Goal: Navigation & Orientation: Find specific page/section

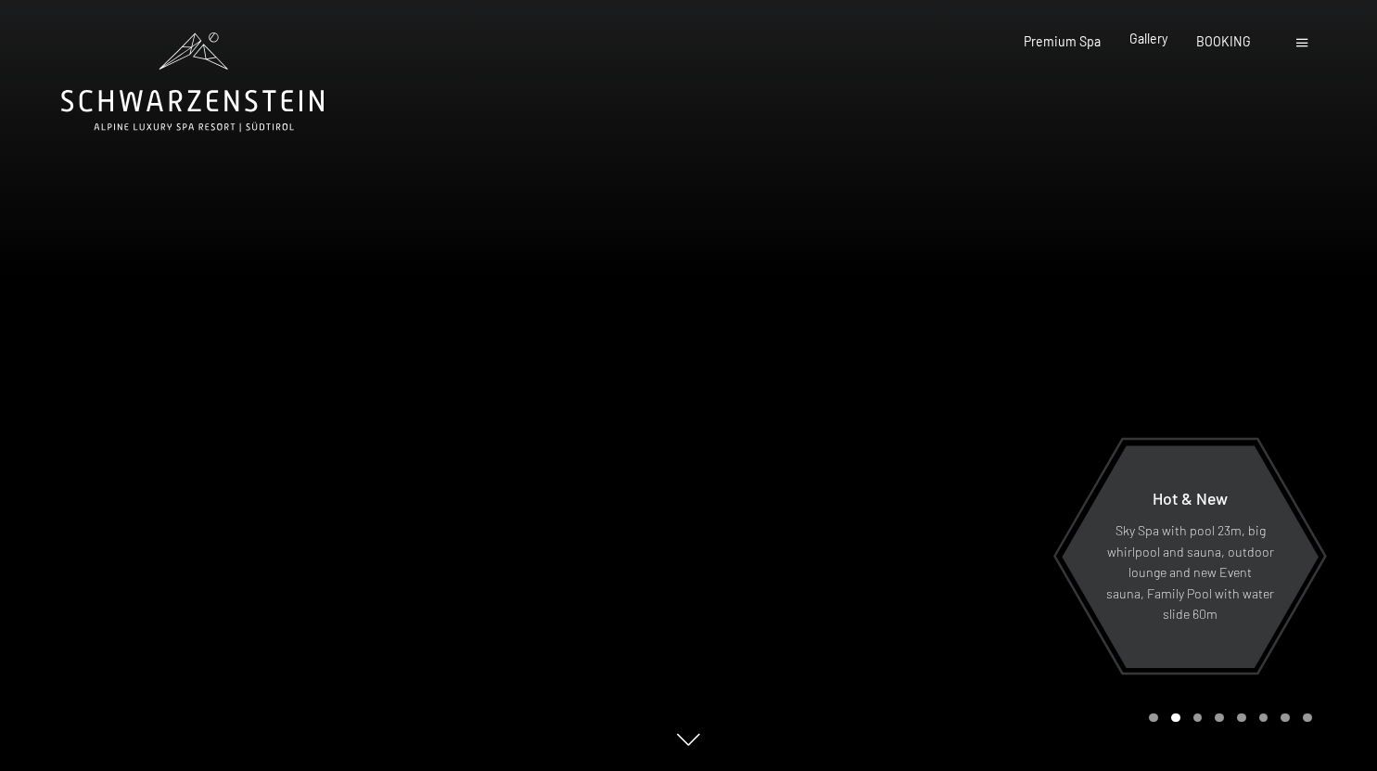
click at [1150, 45] on span "Gallery" at bounding box center [1148, 39] width 38 height 16
click at [1150, 37] on span "Gallery" at bounding box center [1148, 39] width 38 height 16
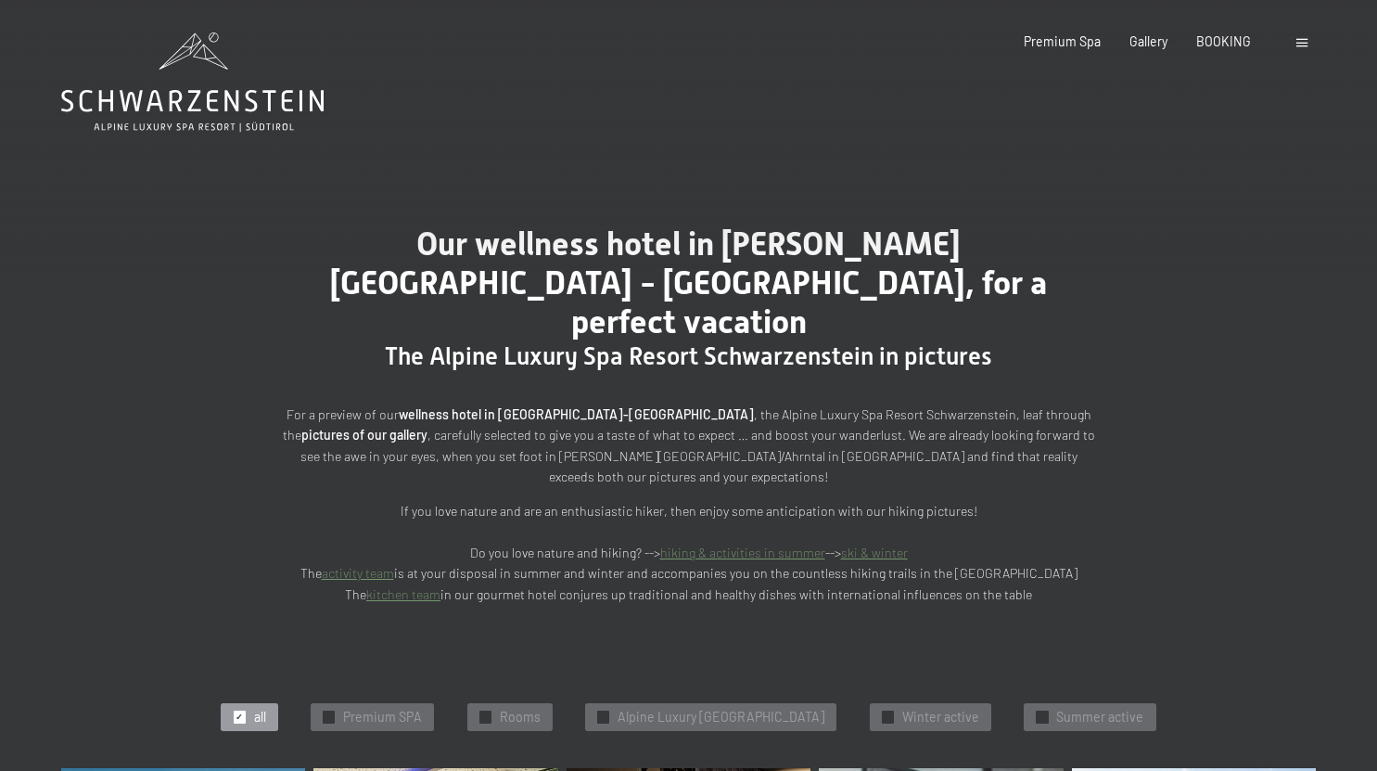
click at [1179, 313] on div "Our wellness hotel in [PERSON_NAME][GEOGRAPHIC_DATA] - [GEOGRAPHIC_DATA], for a…" at bounding box center [688, 414] width 1377 height 503
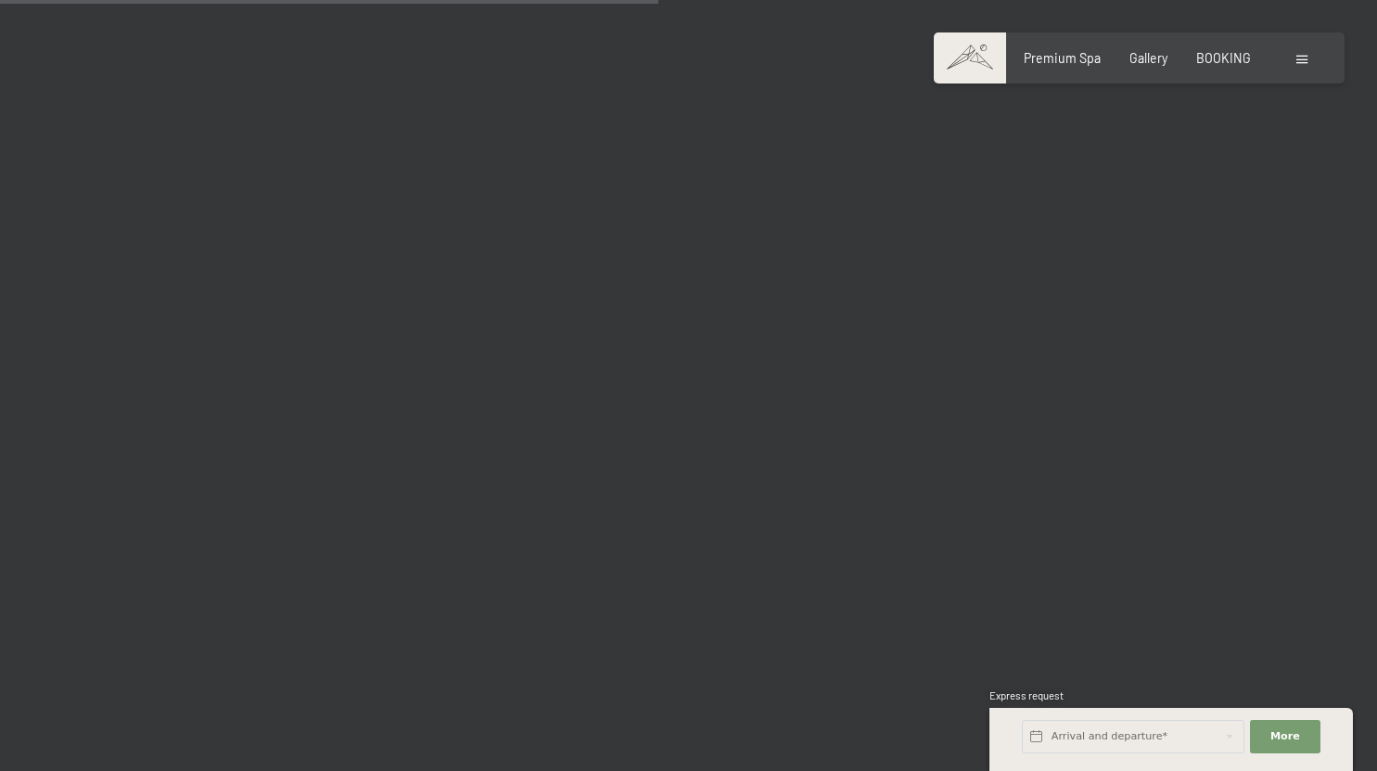
scroll to position [9360, 0]
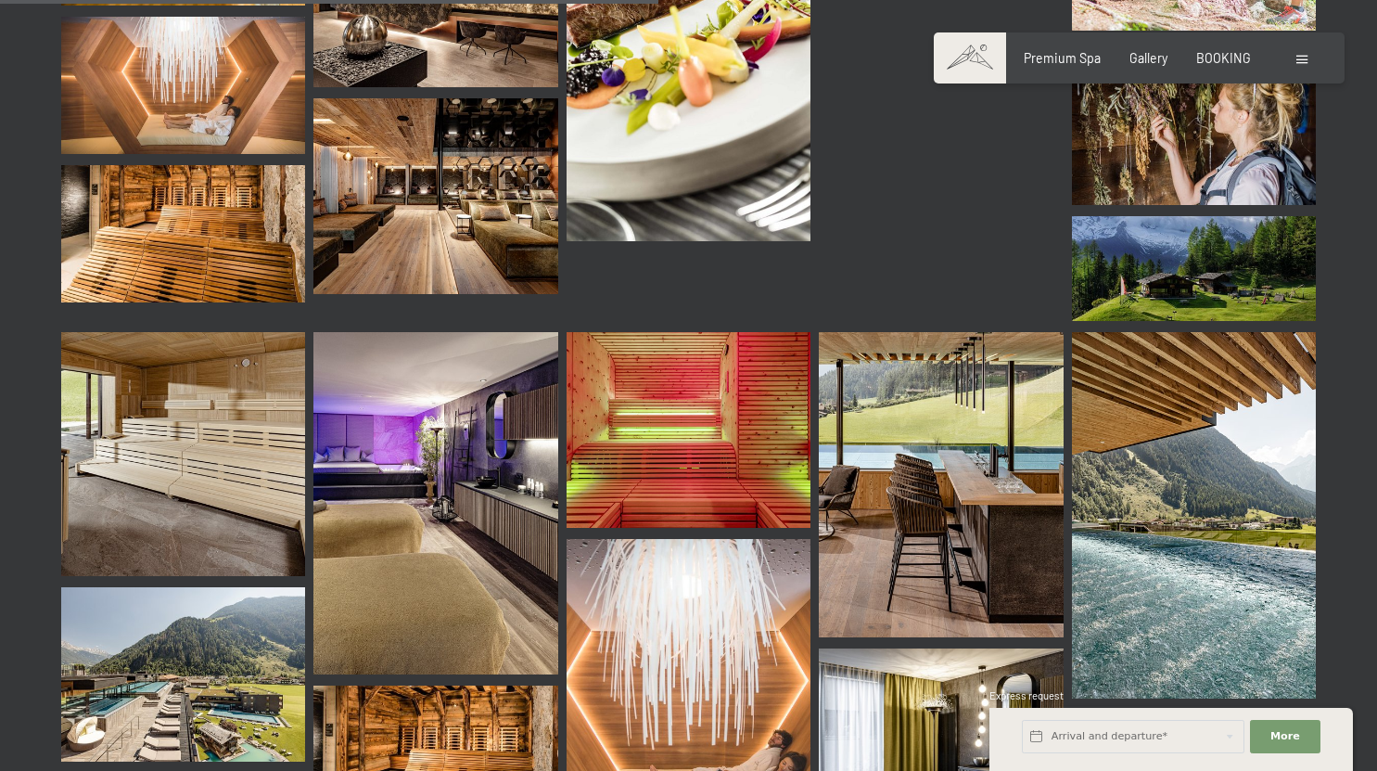
click at [1179, 332] on img at bounding box center [1194, 515] width 244 height 366
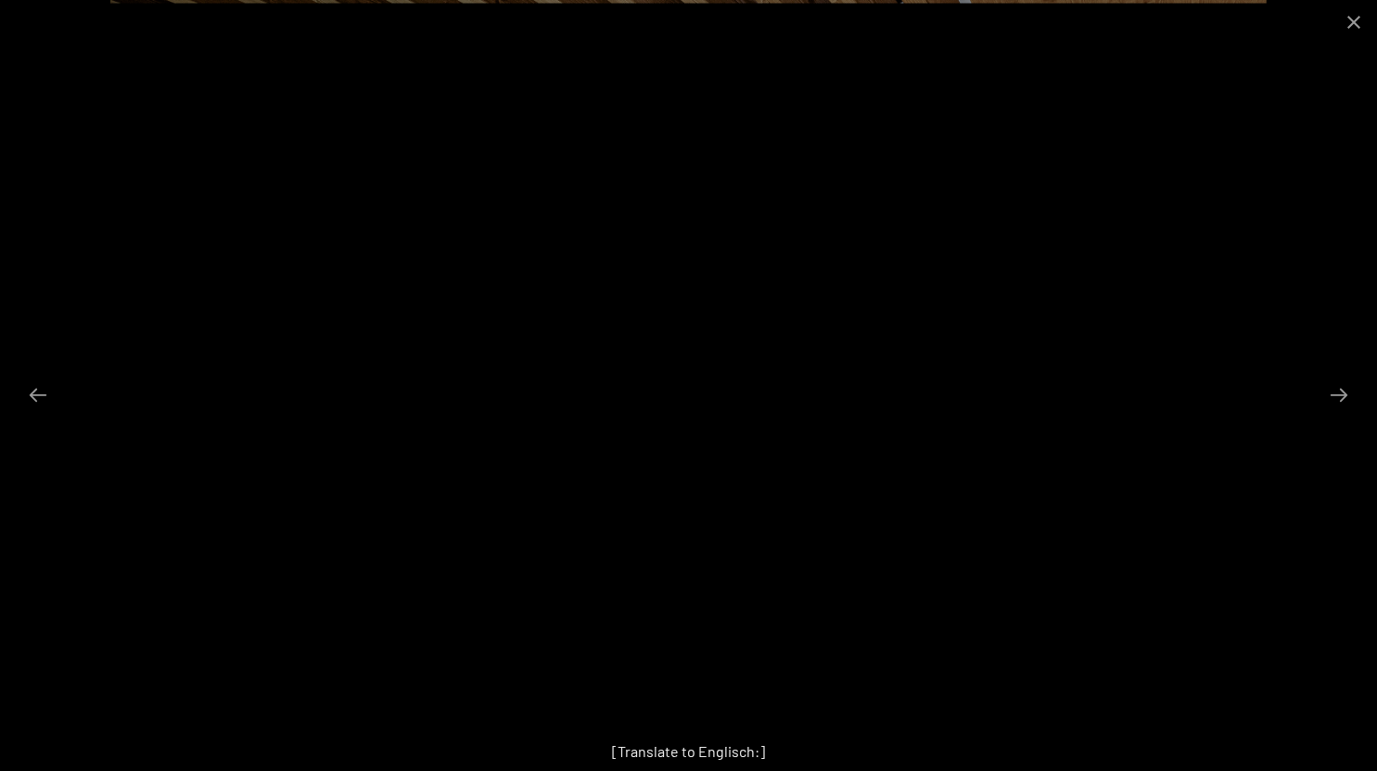
scroll to position [9391, 0]
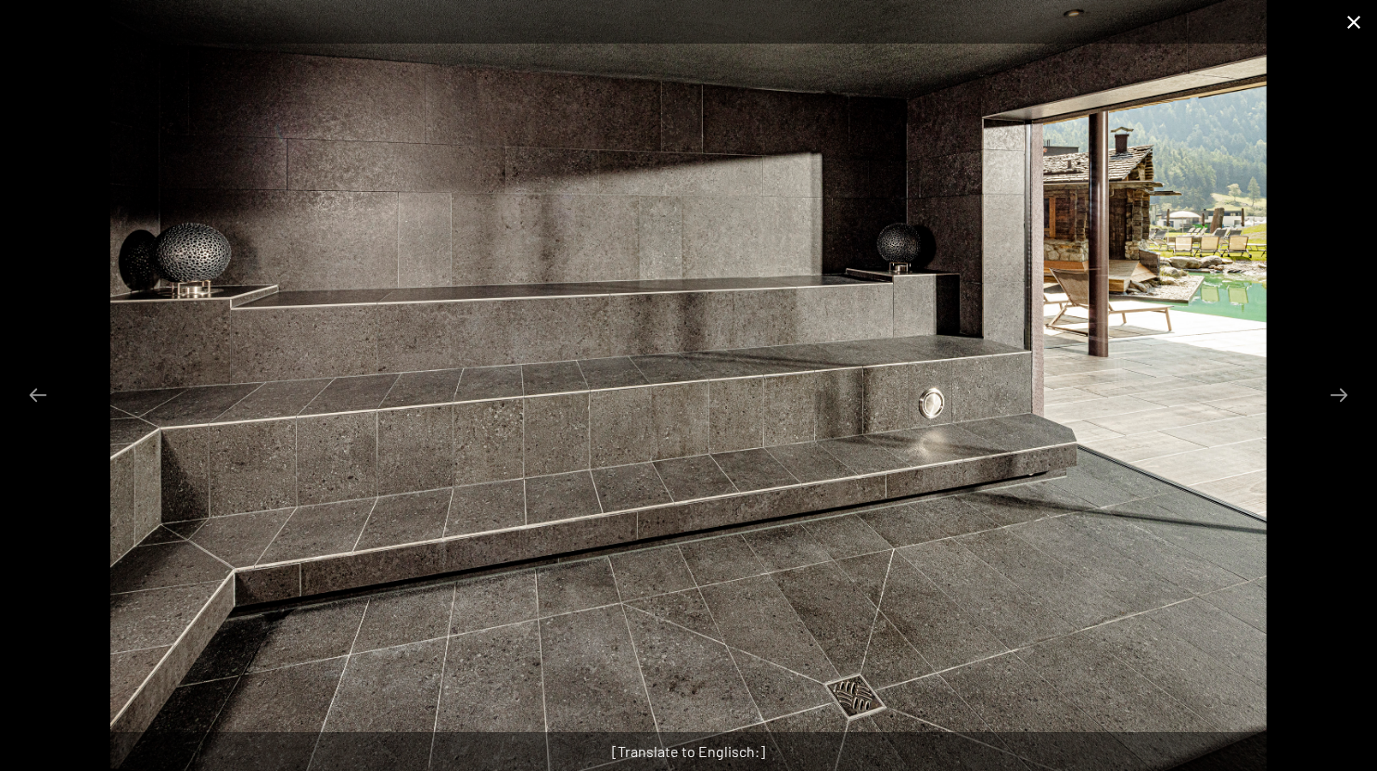
click at [1358, 25] on button "Close gallery" at bounding box center [1354, 22] width 46 height 44
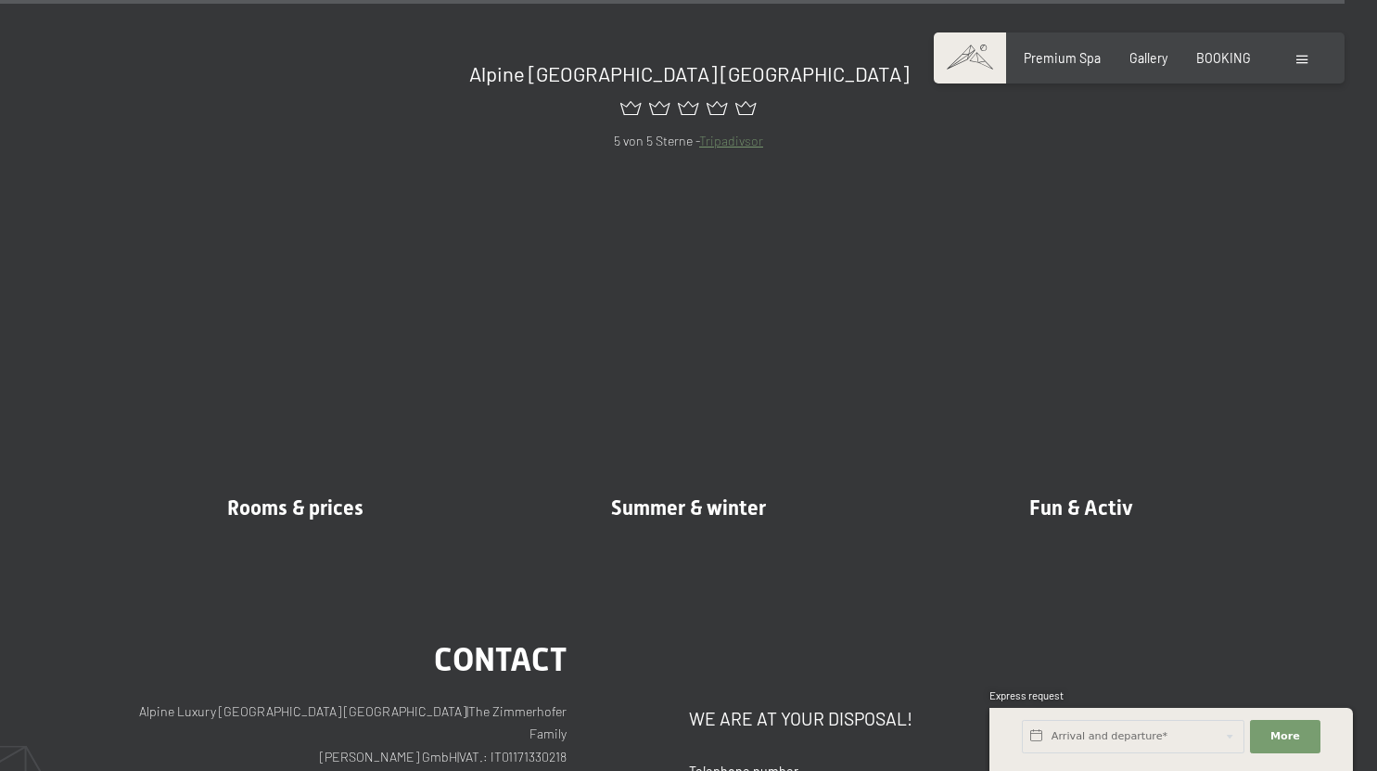
scroll to position [19188, 0]
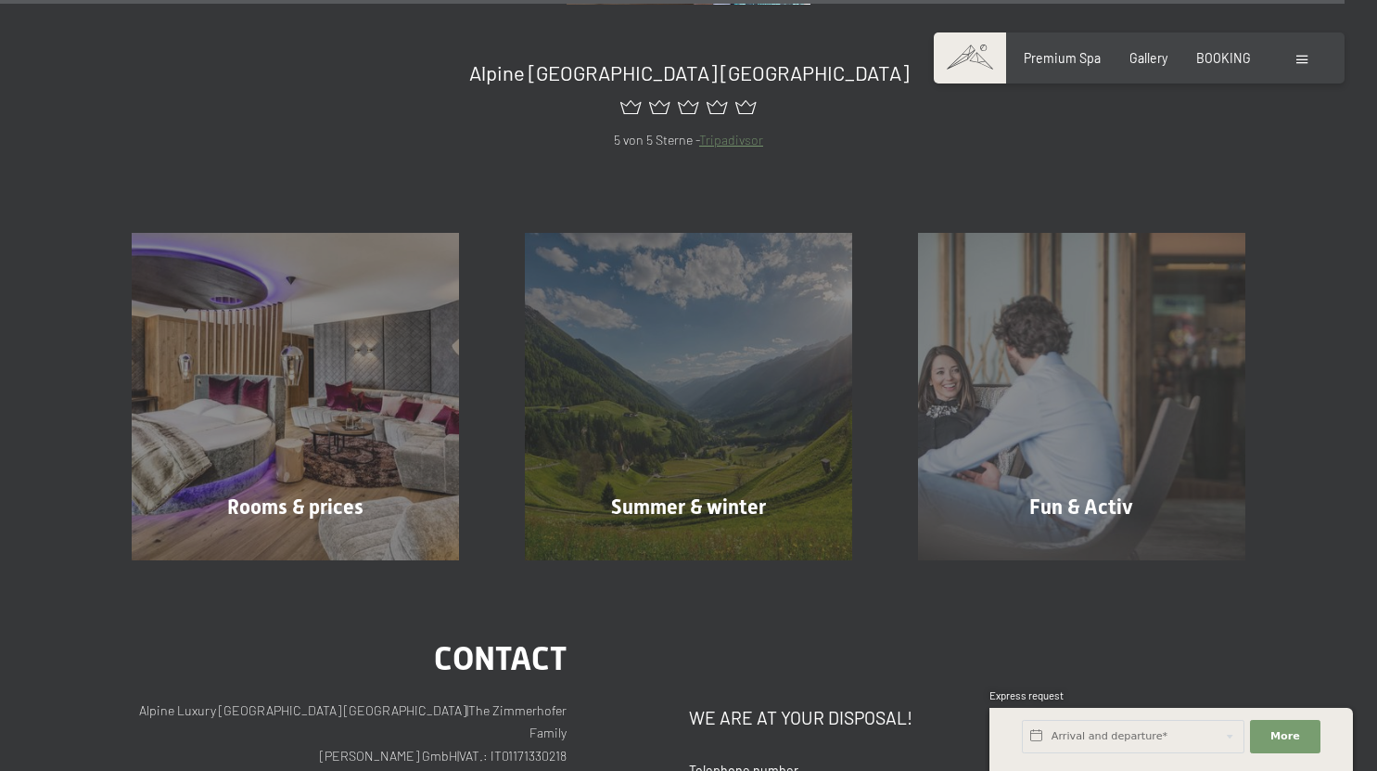
click at [1306, 65] on div at bounding box center [1304, 58] width 16 height 19
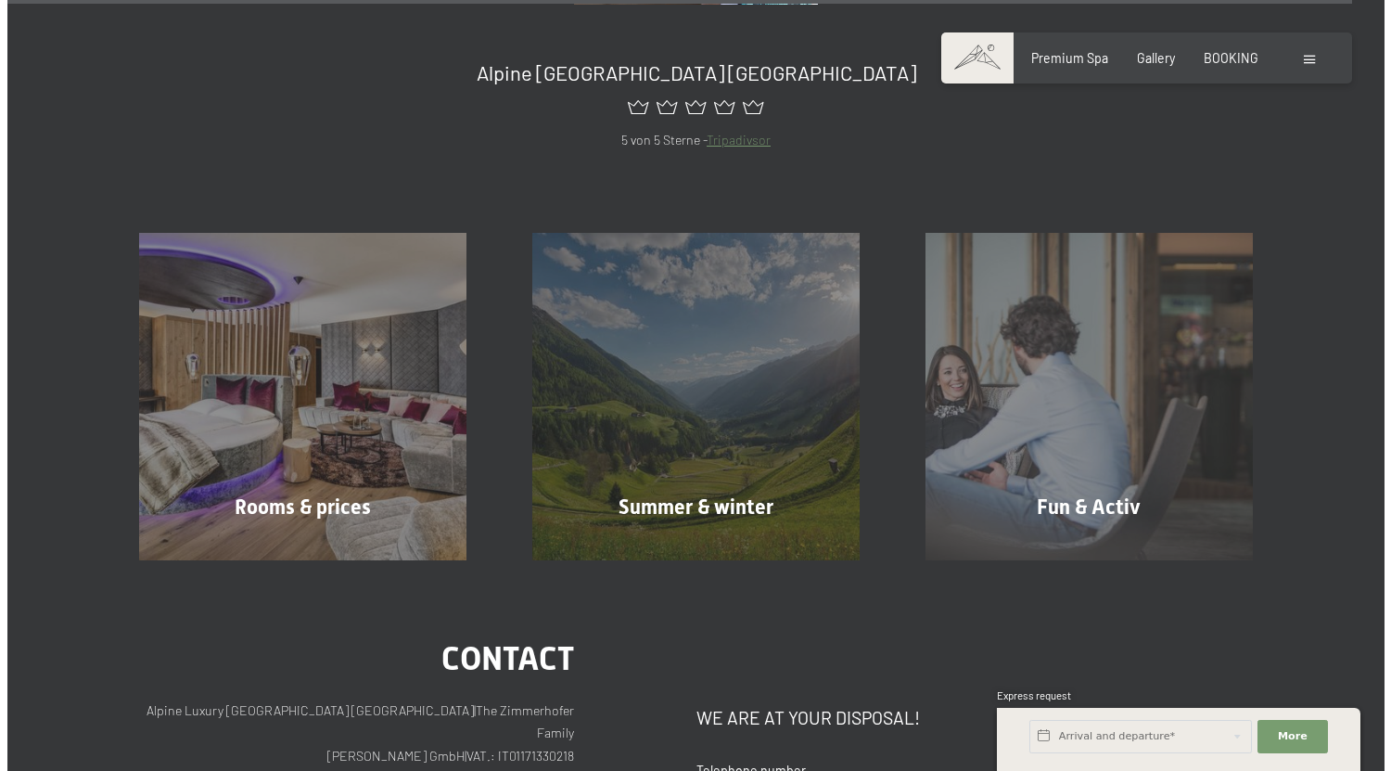
scroll to position [19388, 0]
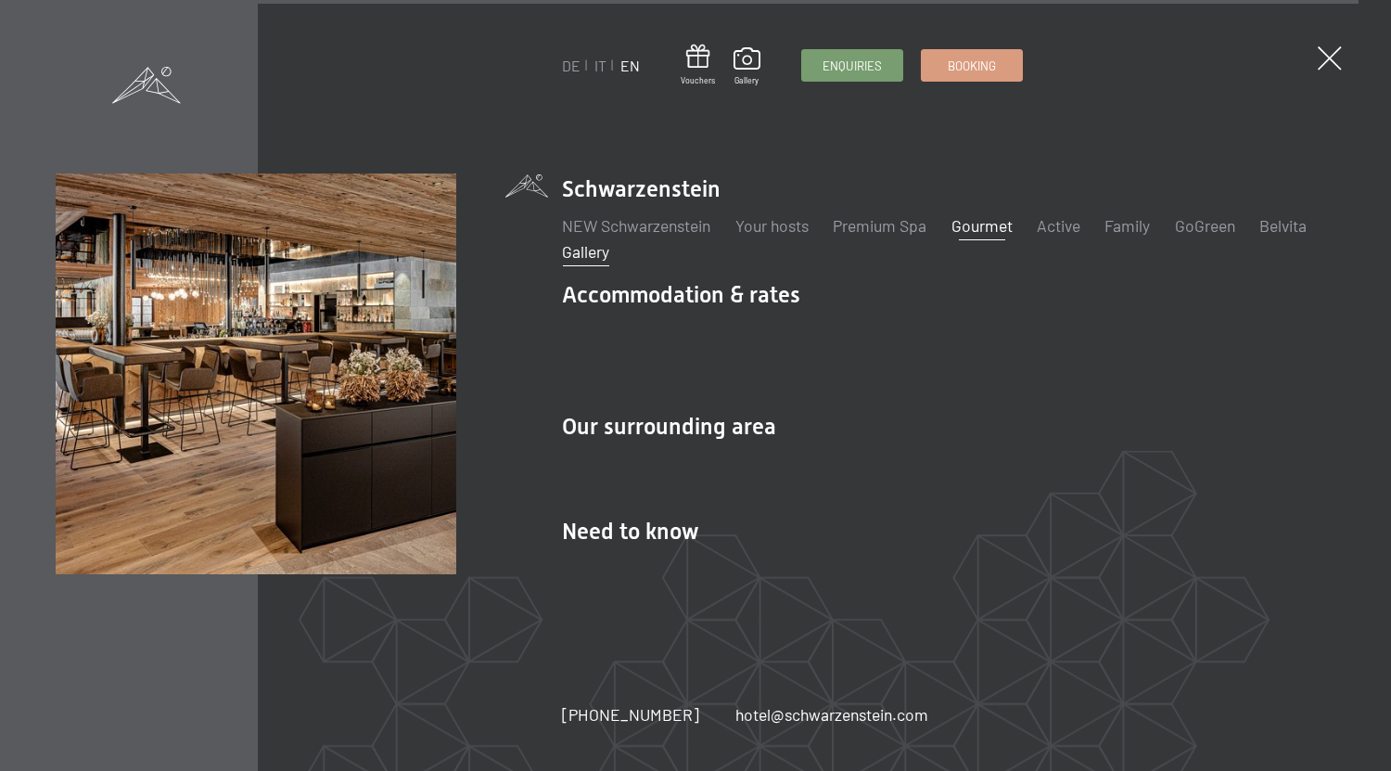
click at [992, 235] on link "Gourmet" at bounding box center [981, 225] width 61 height 20
